Goal: Information Seeking & Learning: Find specific fact

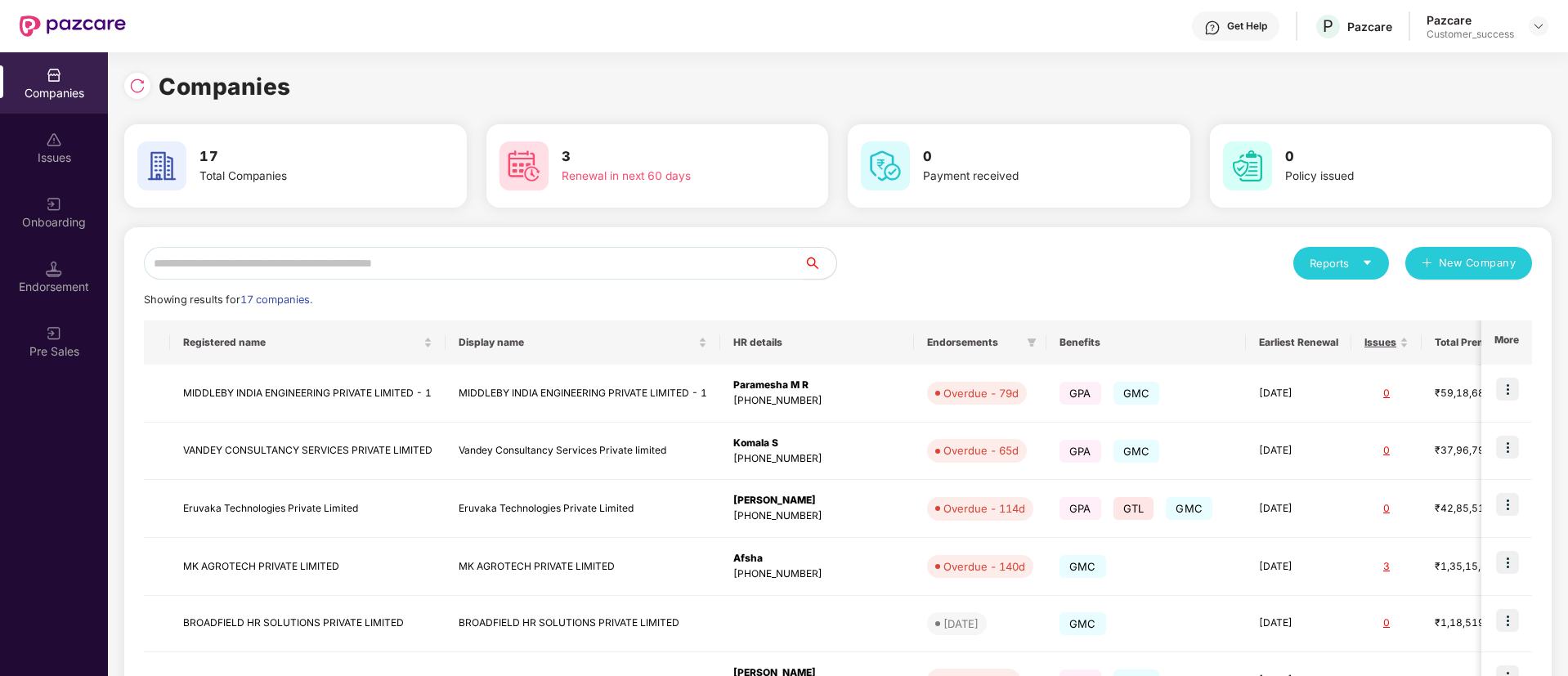
click at [452, 271] on input "text" at bounding box center [474, 263] width 660 height 33
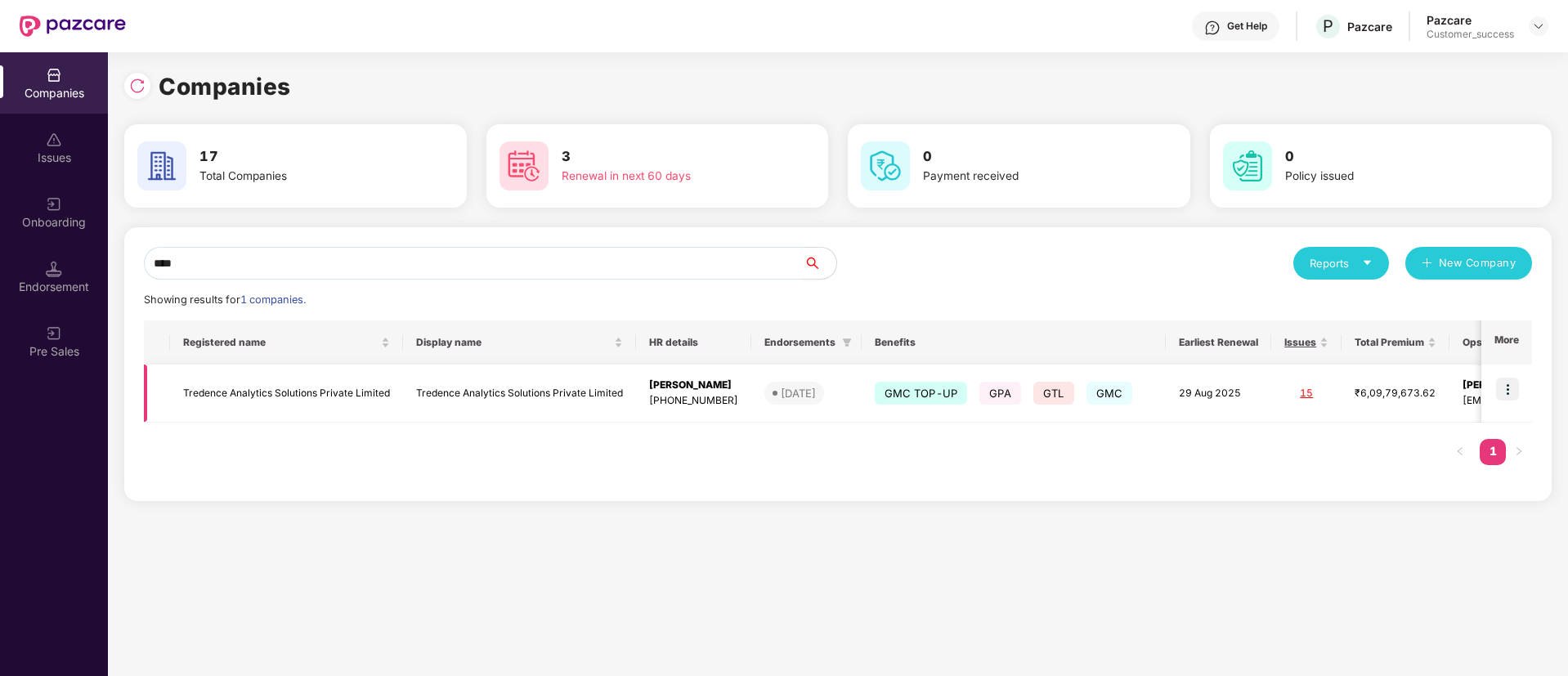
type input "****"
click at [1508, 396] on img at bounding box center [1507, 388] width 23 height 23
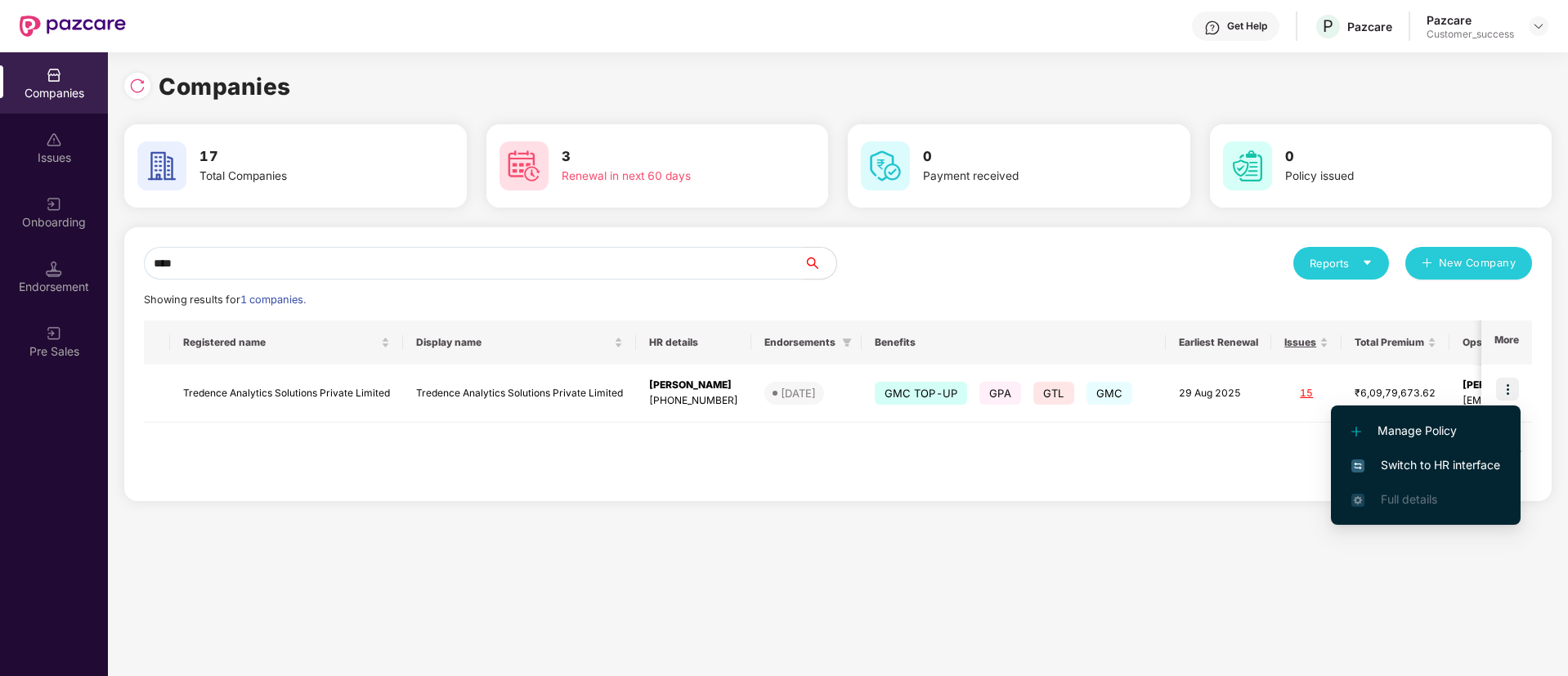
click at [1437, 462] on span "Switch to HR interface" at bounding box center [1426, 465] width 149 height 18
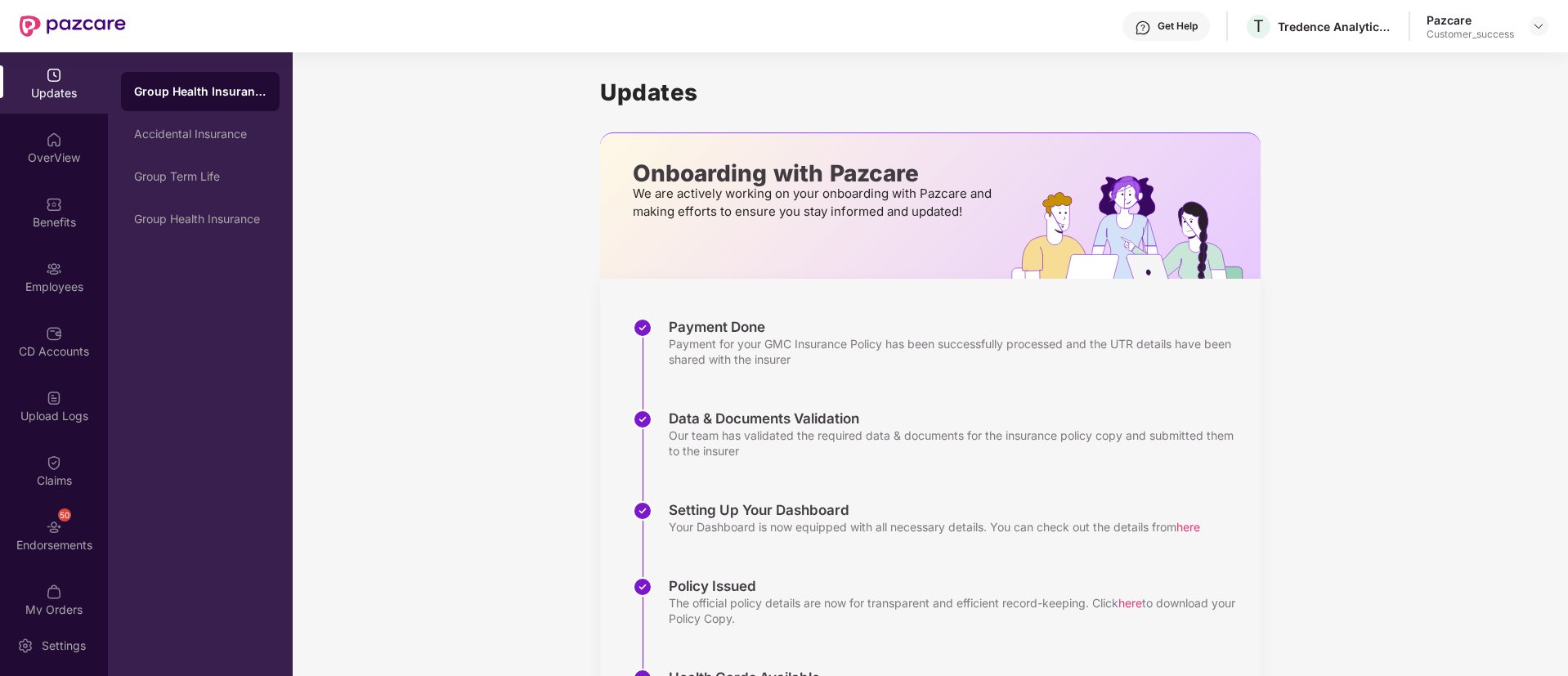
click at [60, 286] on div "Employees" at bounding box center [54, 287] width 107 height 16
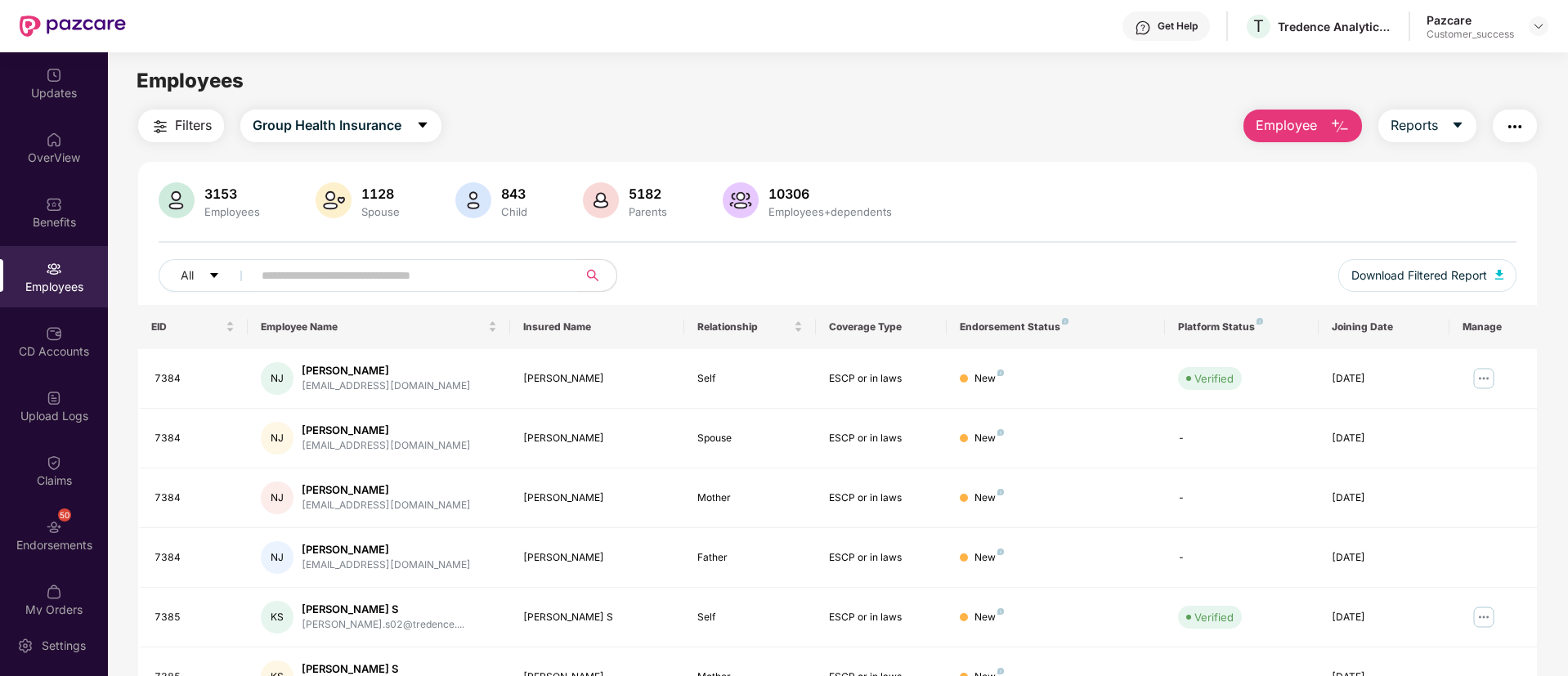
click at [467, 273] on input "text" at bounding box center [407, 275] width 293 height 25
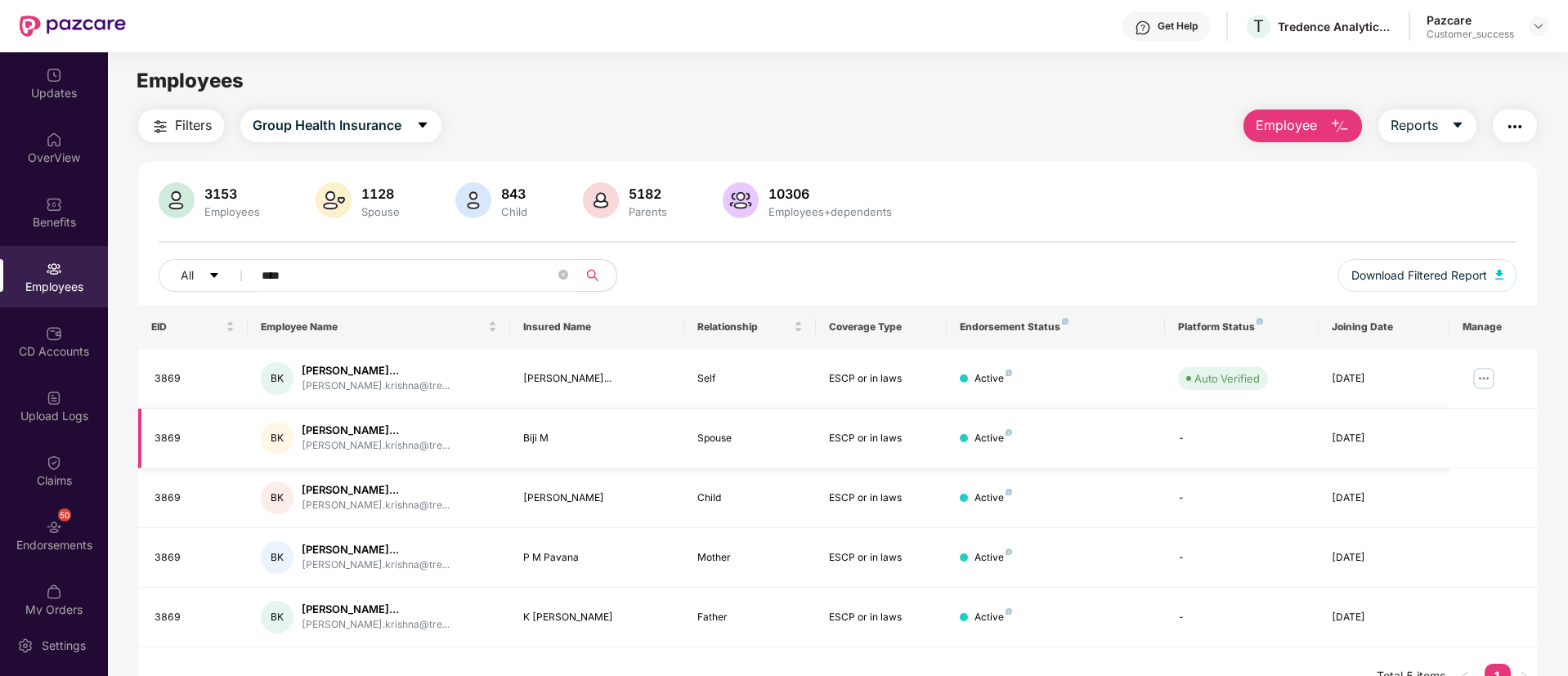
scroll to position [52, 0]
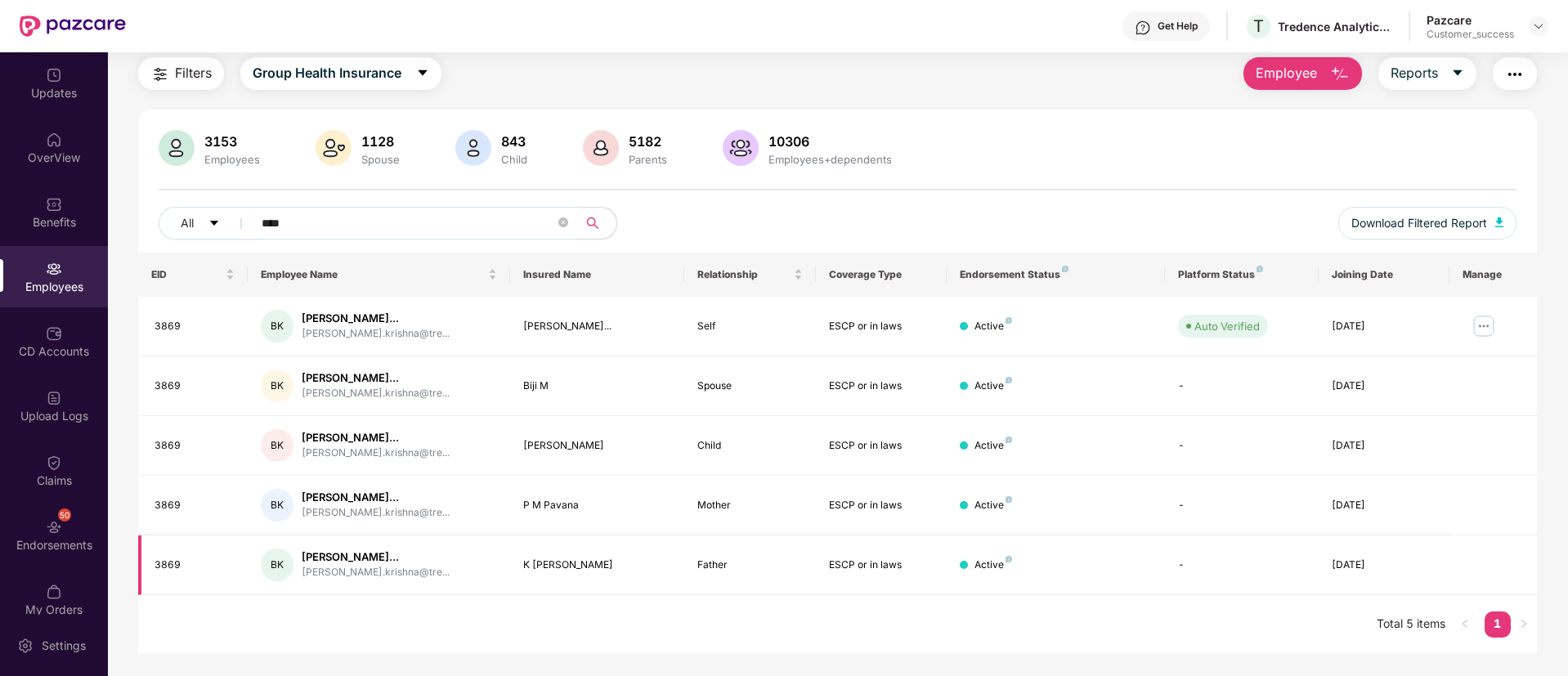
type input "****"
drag, startPoint x: 590, startPoint y: 568, endPoint x: 524, endPoint y: 564, distance: 66.1
click at [524, 564] on div "K [PERSON_NAME]" at bounding box center [598, 565] width 149 height 15
click at [1486, 331] on img at bounding box center [1483, 326] width 26 height 26
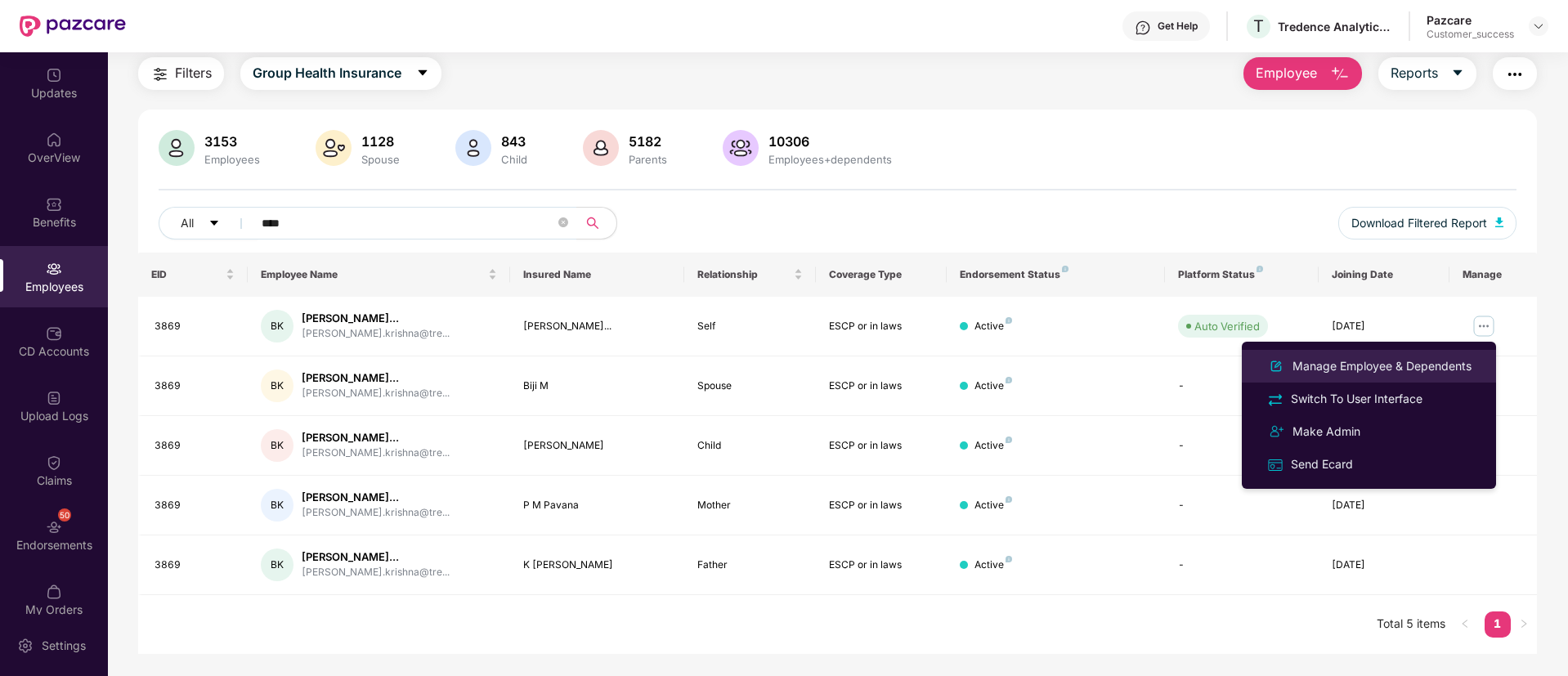
click at [1428, 365] on div "Manage Employee & Dependents" at bounding box center [1381, 366] width 186 height 18
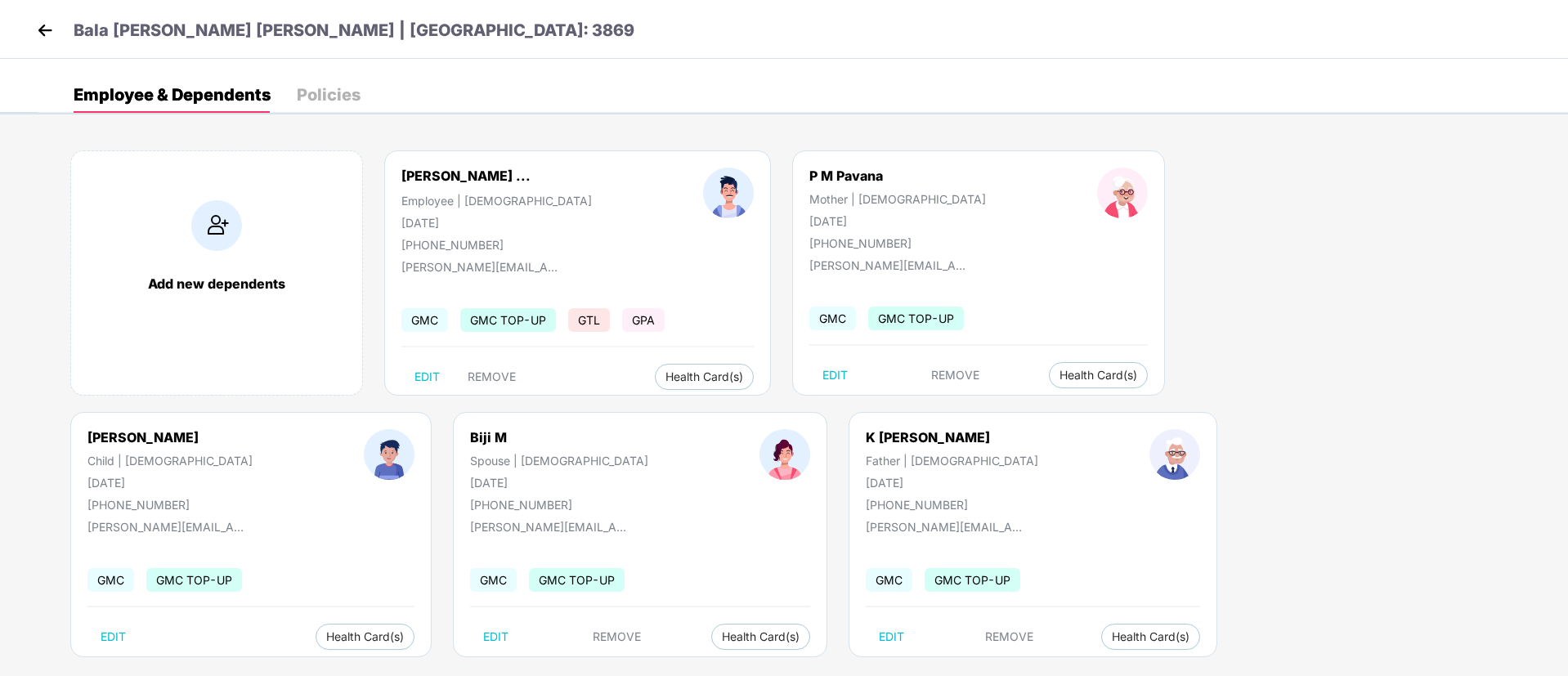
scroll to position [22, 0]
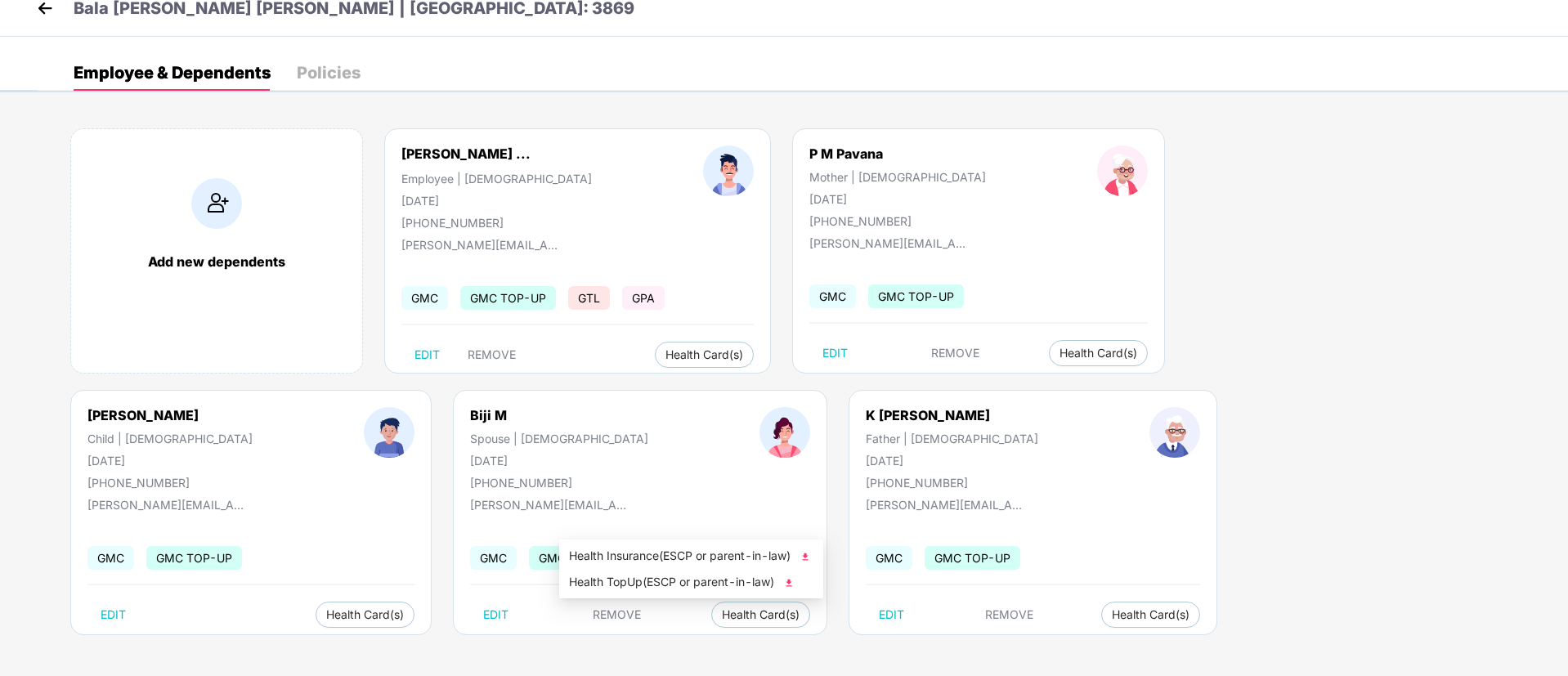
click at [811, 555] on img at bounding box center [804, 556] width 16 height 16
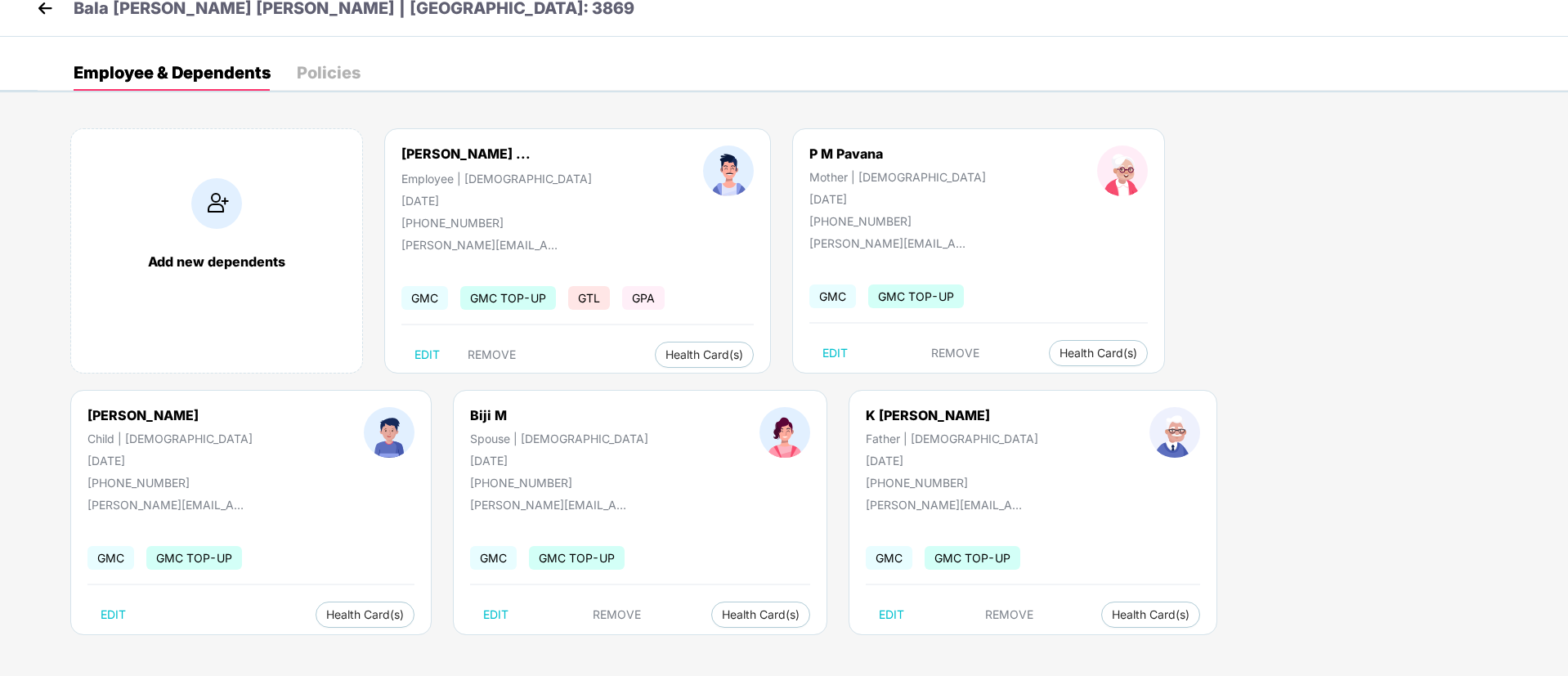
scroll to position [0, 0]
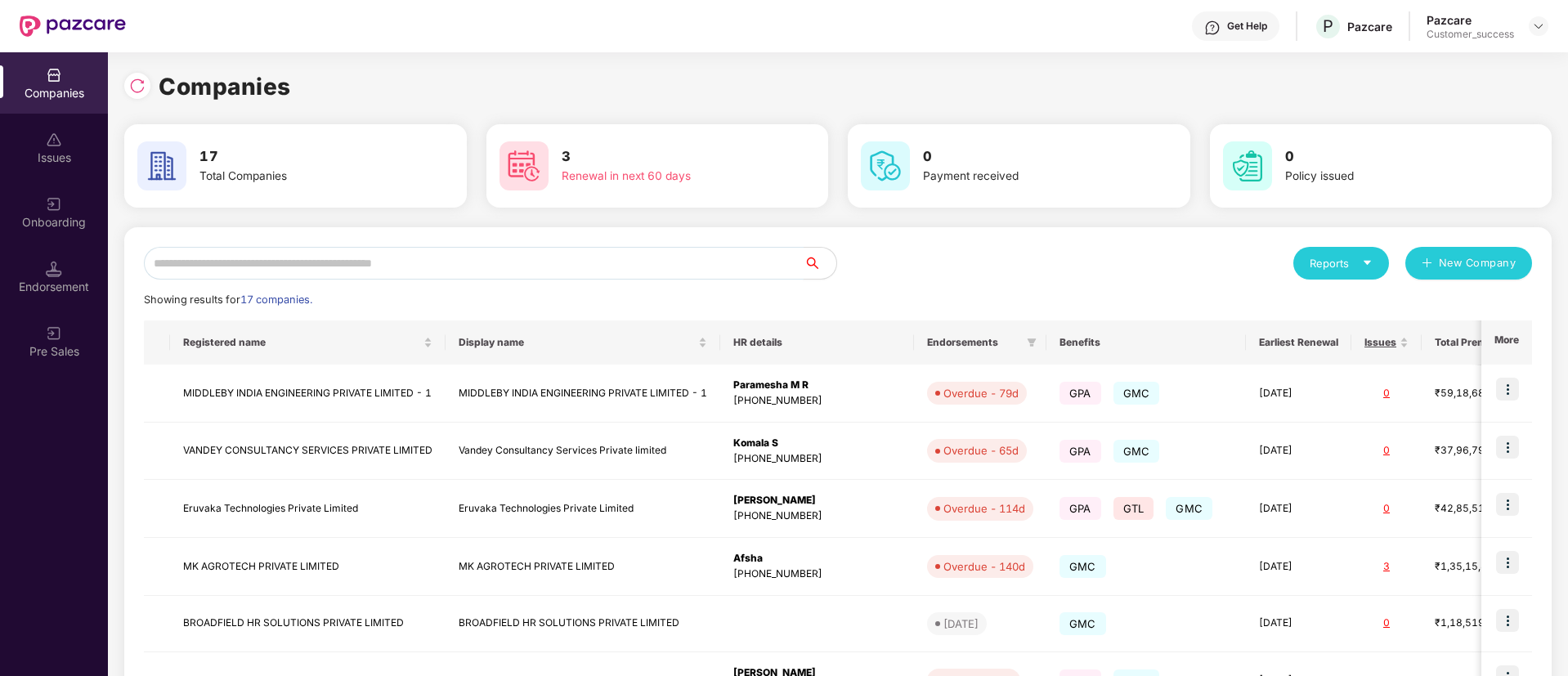
click at [423, 271] on input "text" at bounding box center [474, 263] width 660 height 33
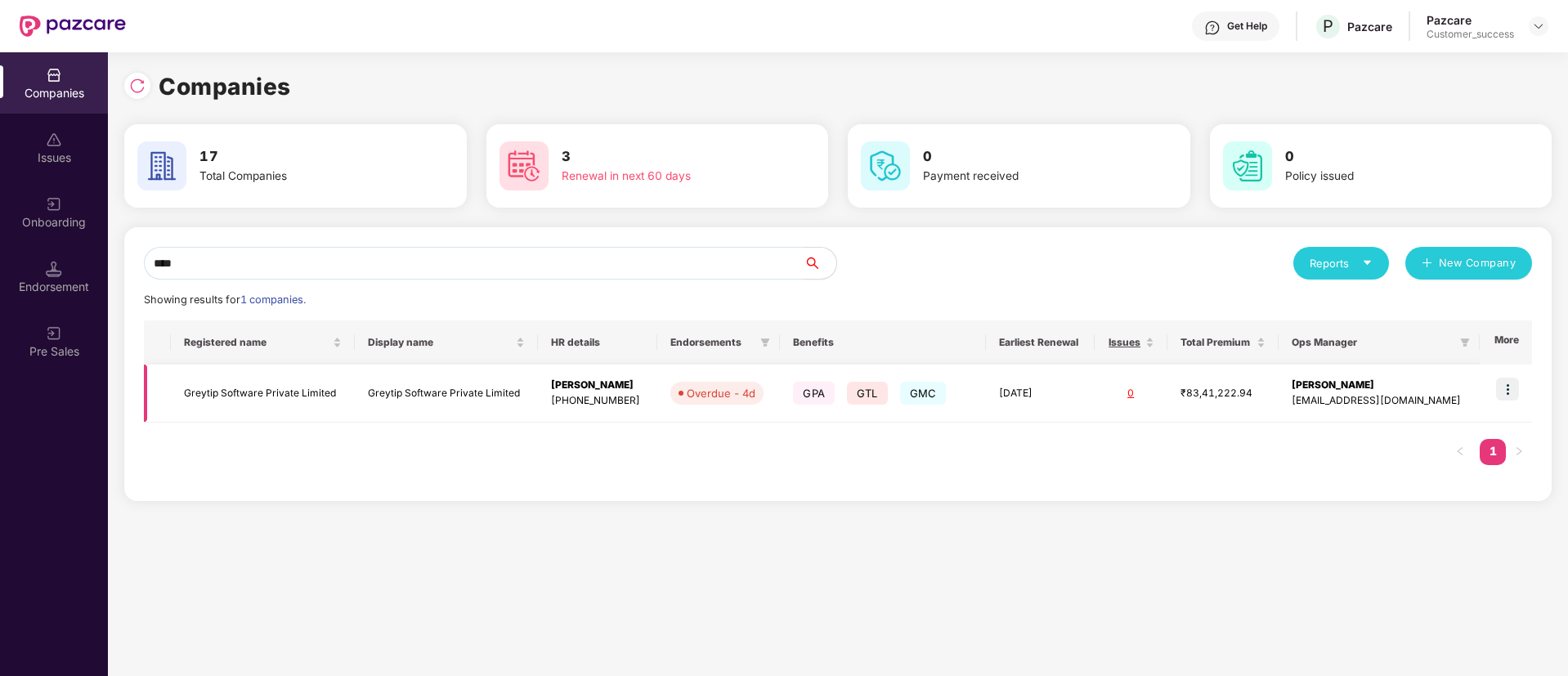
type input "****"
click at [1515, 392] on img at bounding box center [1507, 388] width 23 height 23
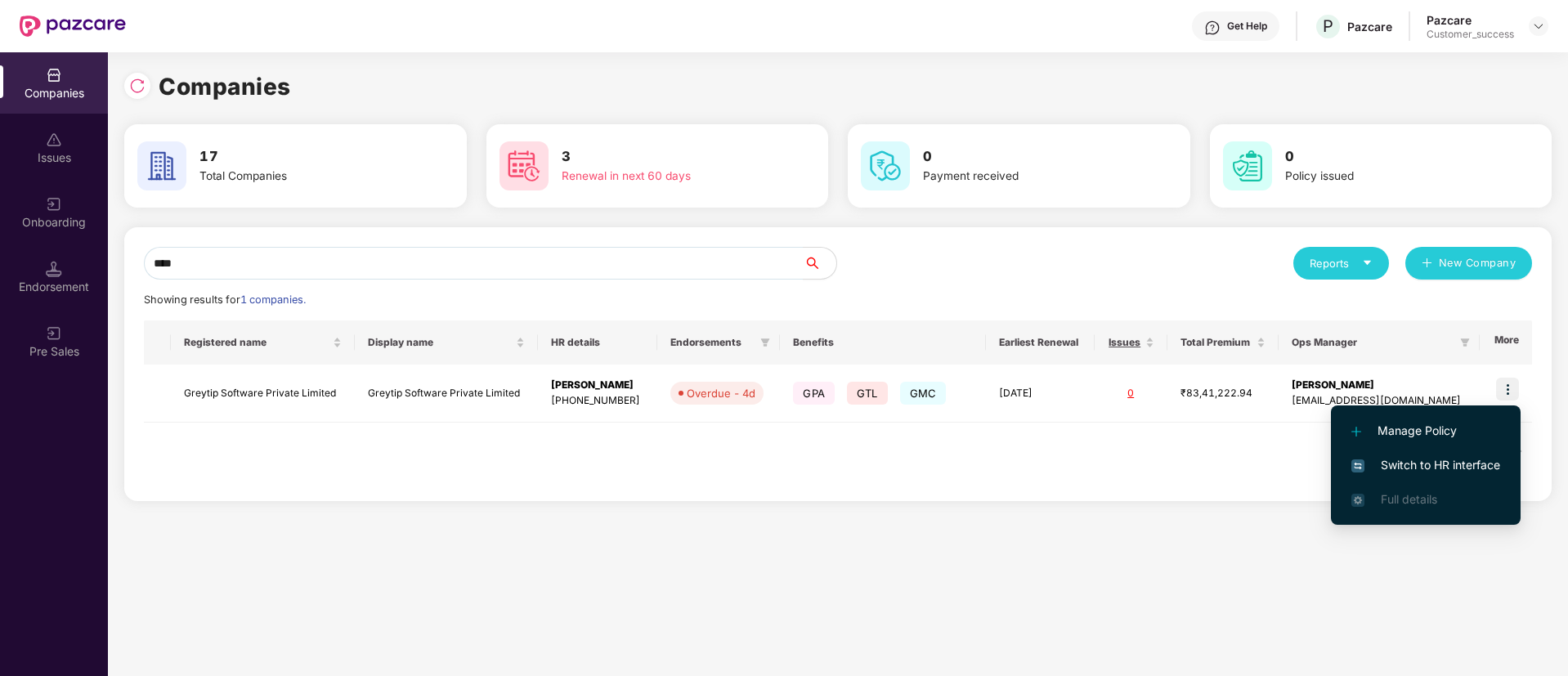
click at [1439, 458] on span "Switch to HR interface" at bounding box center [1426, 465] width 149 height 18
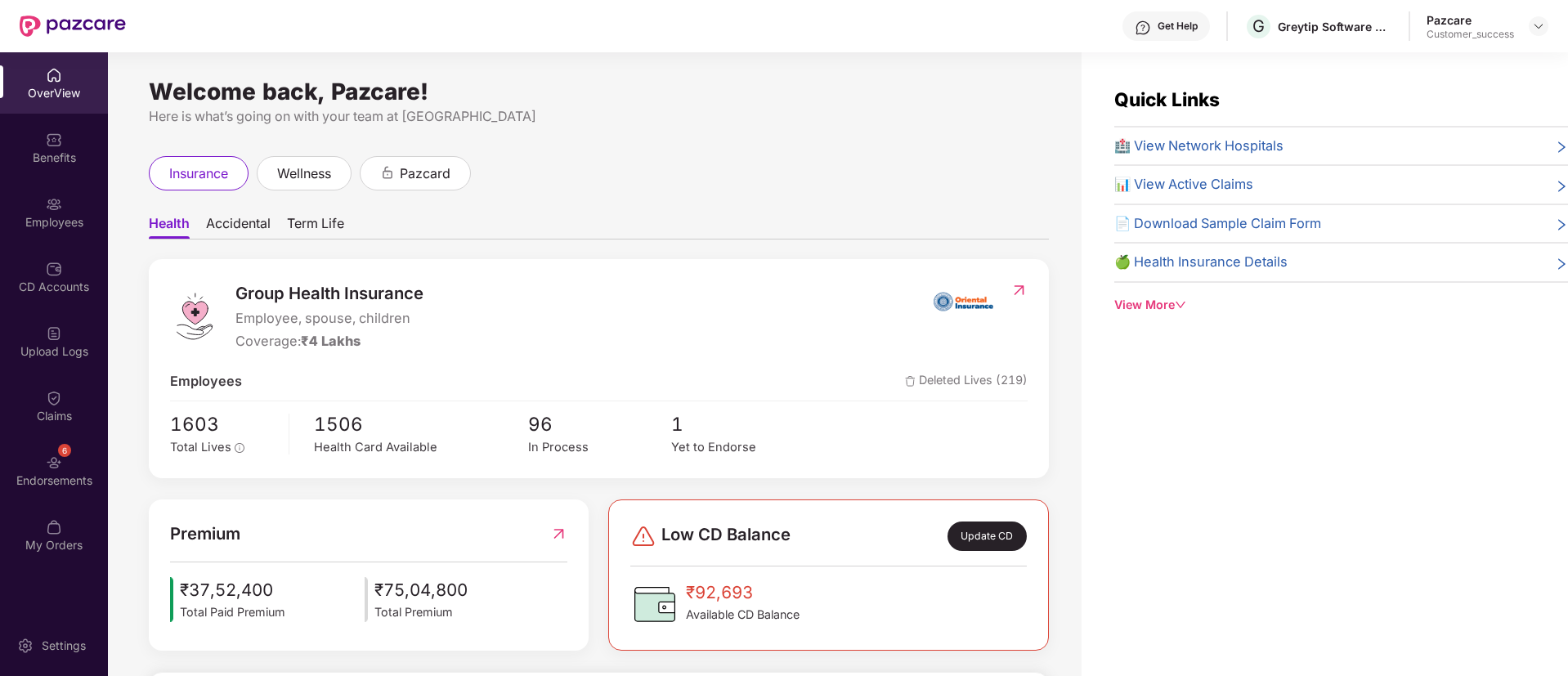
click at [1270, 152] on span "🏥 View Network Hospitals" at bounding box center [1198, 146] width 169 height 22
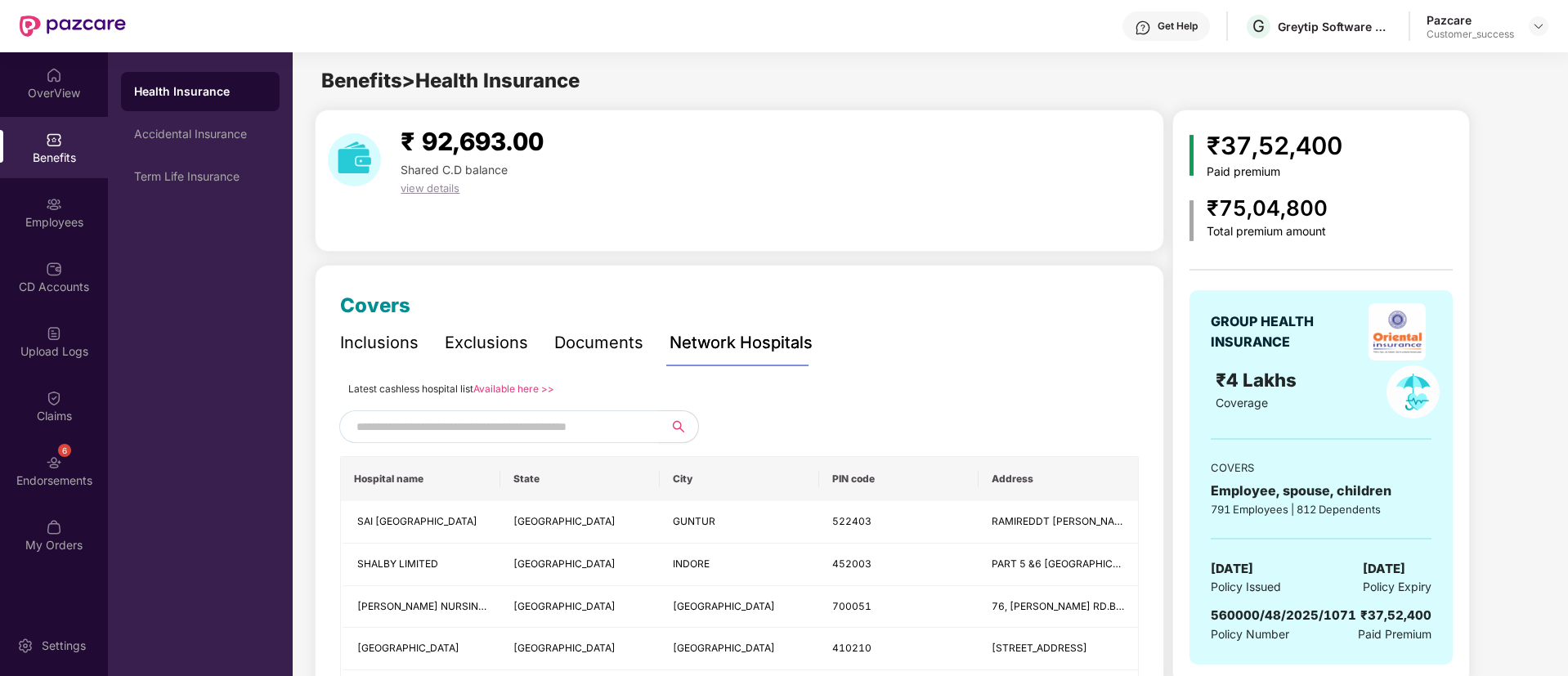
click at [437, 419] on input "text" at bounding box center [496, 426] width 279 height 25
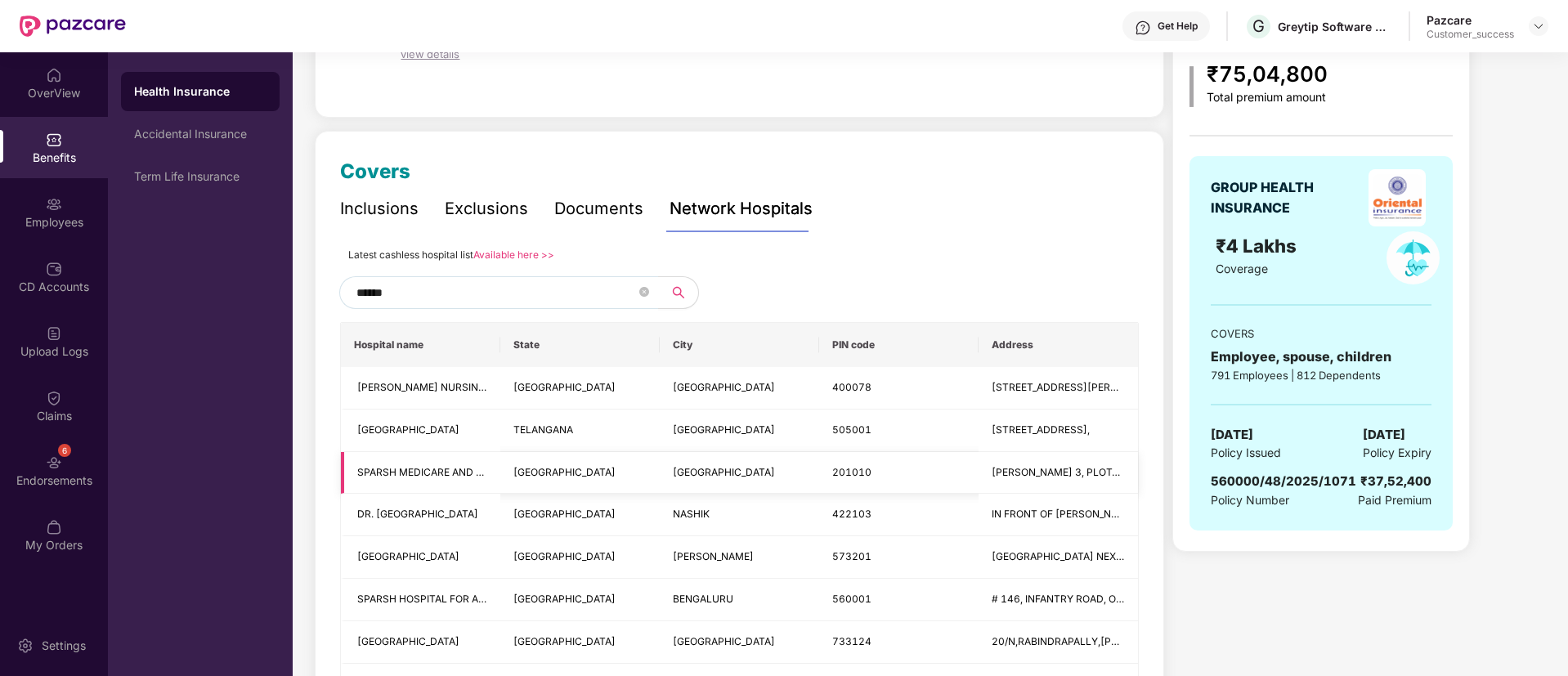
scroll to position [179, 0]
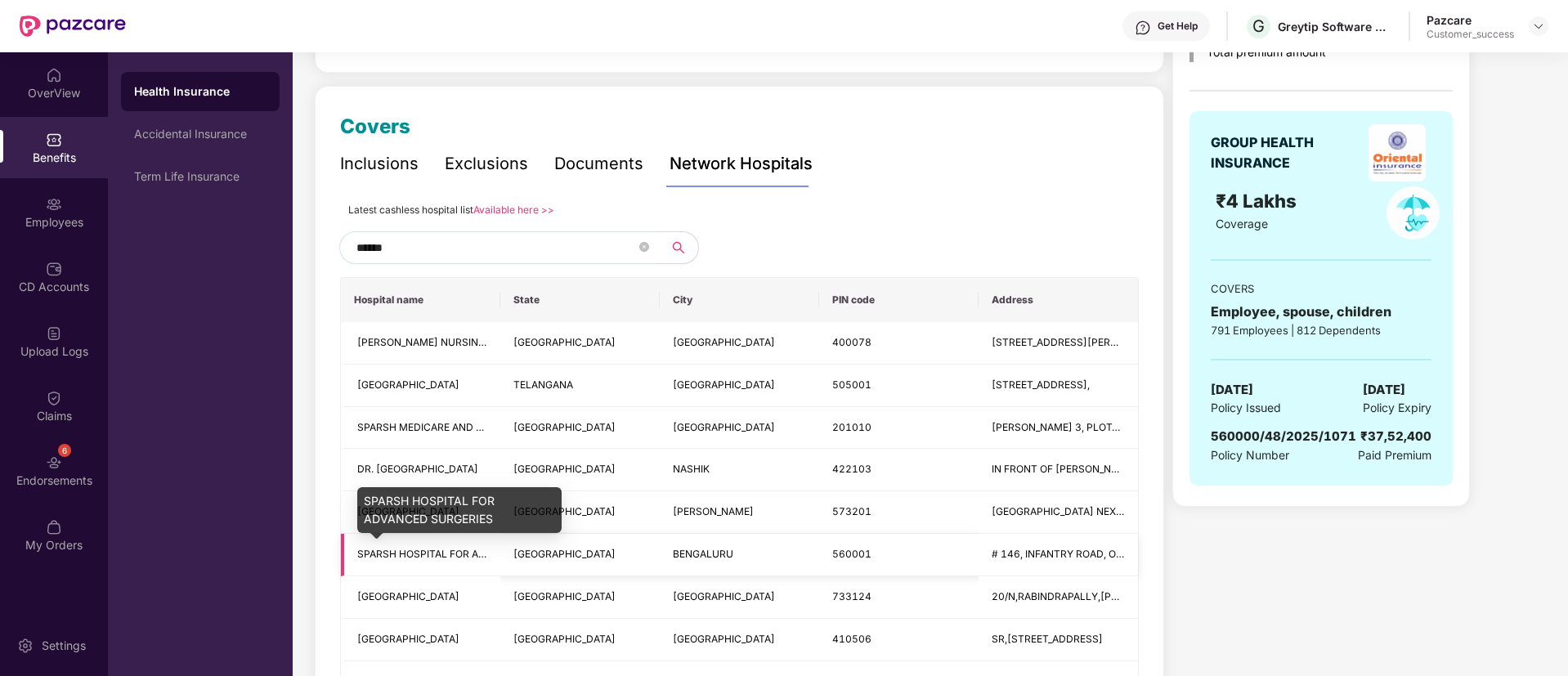
click at [470, 555] on span "SPARSH HOSPITAL FOR ADVANCED SURGERIES" at bounding box center [470, 553] width 225 height 12
click at [509, 566] on td "[GEOGRAPHIC_DATA]" at bounding box center [580, 554] width 159 height 42
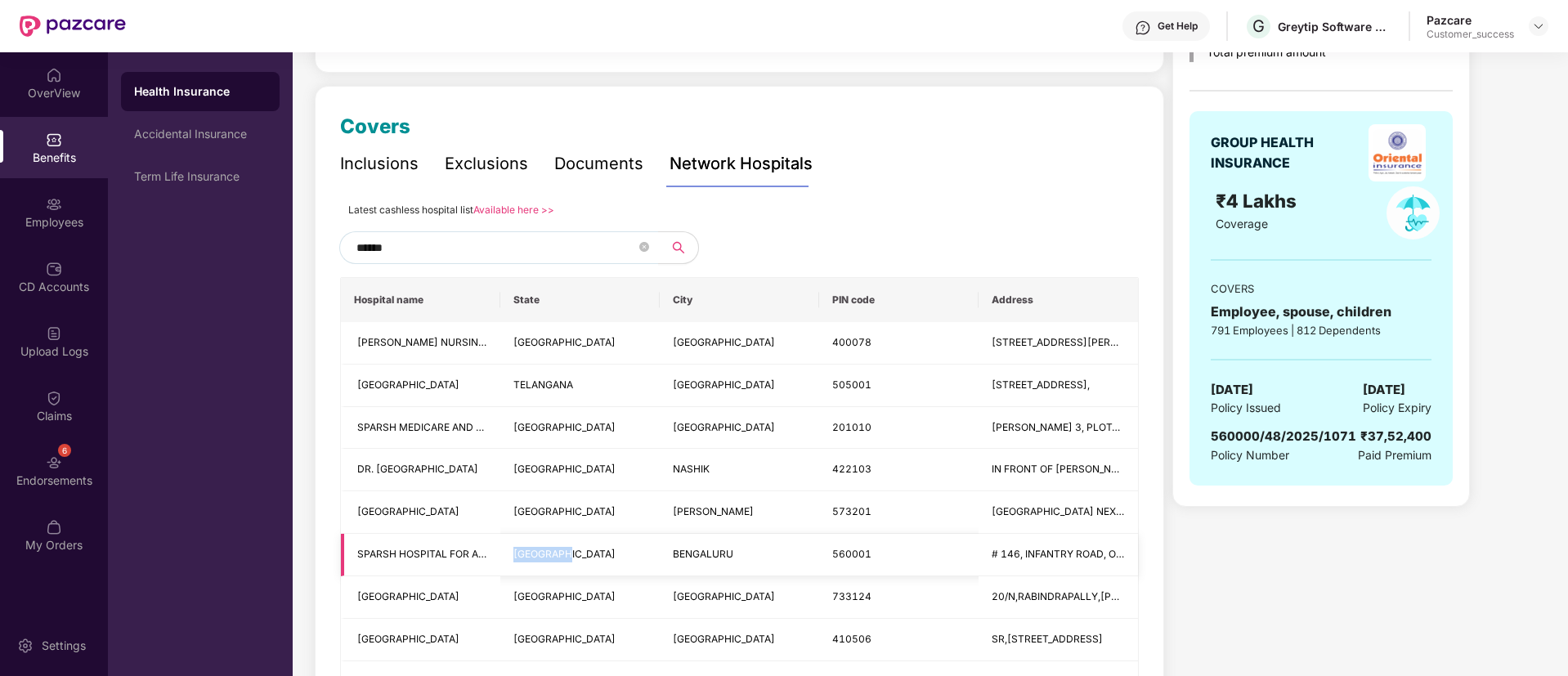
click at [509, 566] on td "[GEOGRAPHIC_DATA]" at bounding box center [580, 554] width 159 height 42
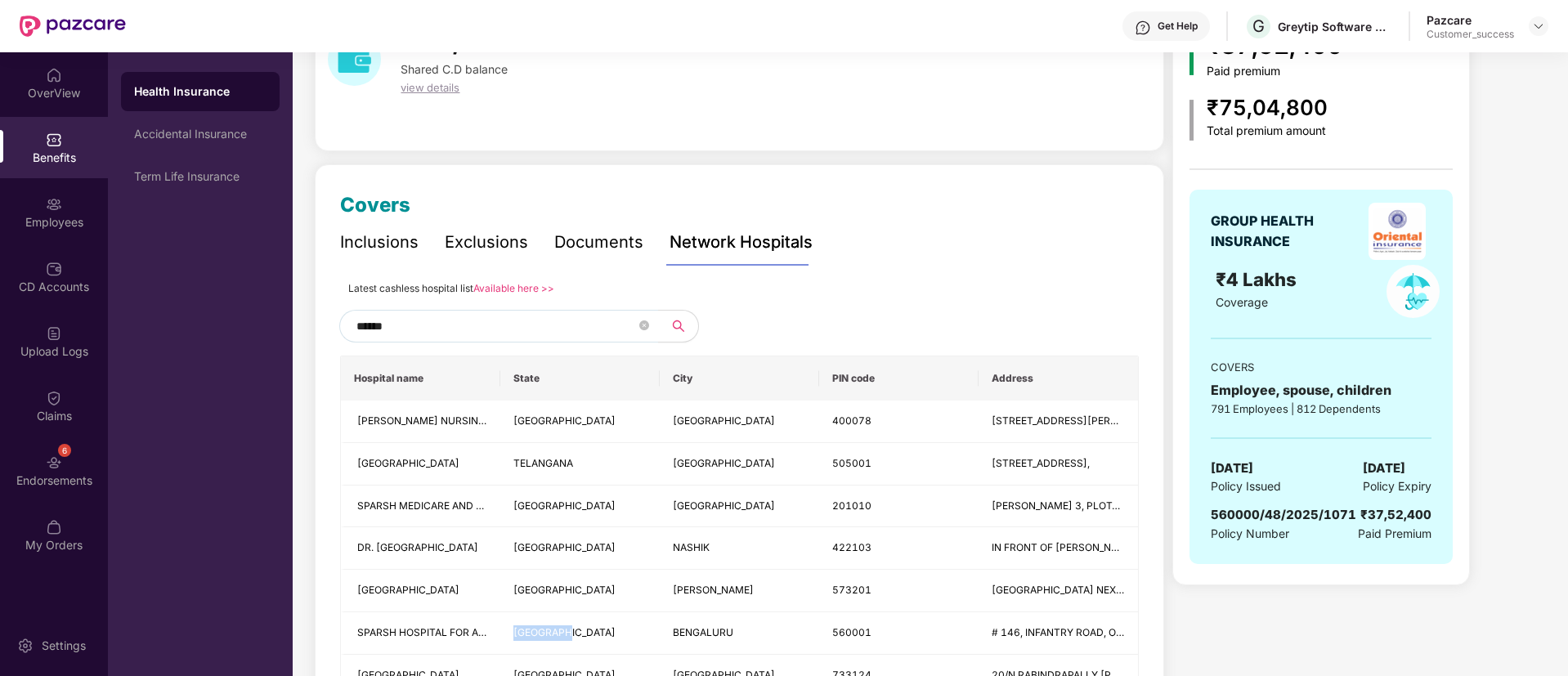
scroll to position [98, 0]
click at [506, 322] on input "******" at bounding box center [496, 328] width 279 height 25
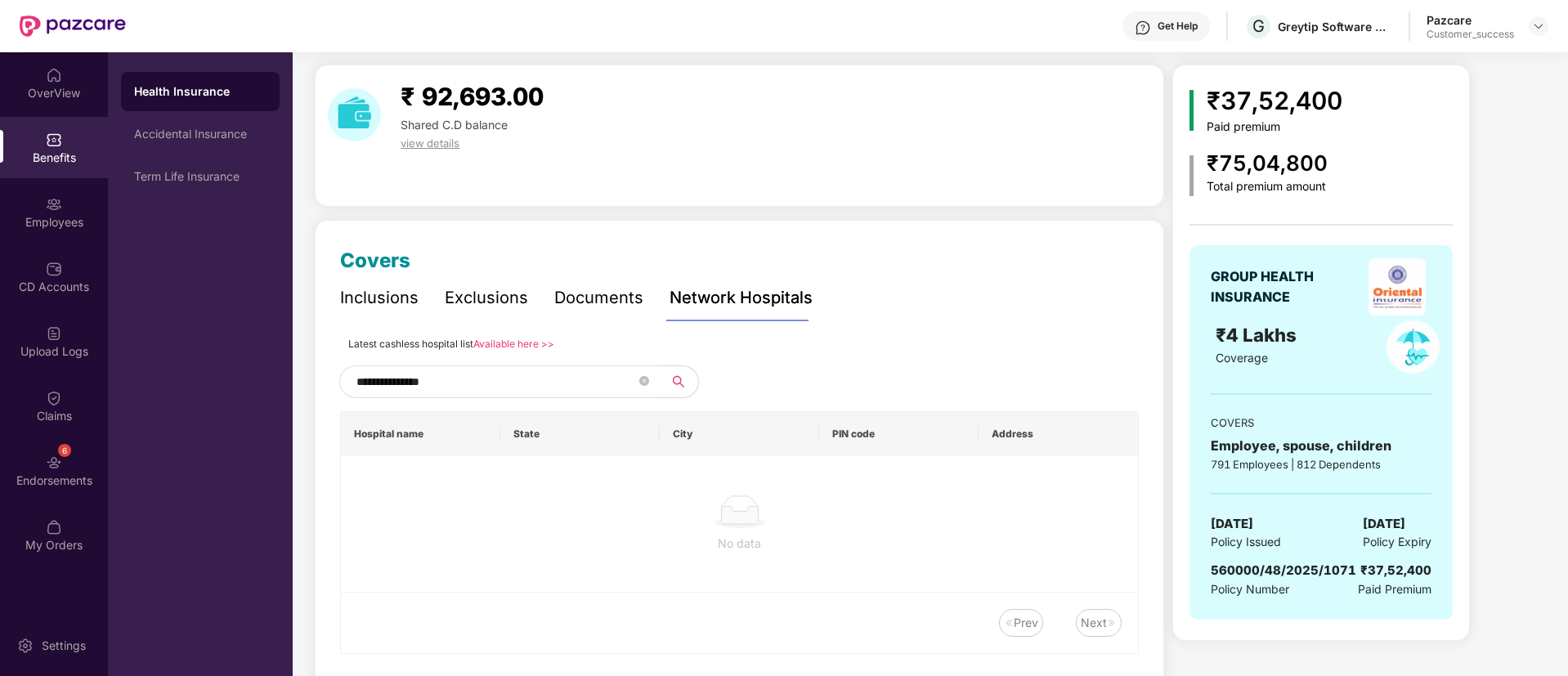
scroll to position [44, 0]
type input "**********"
click at [512, 340] on link "Available here >>" at bounding box center [514, 344] width 81 height 12
